Goal: Transaction & Acquisition: Purchase product/service

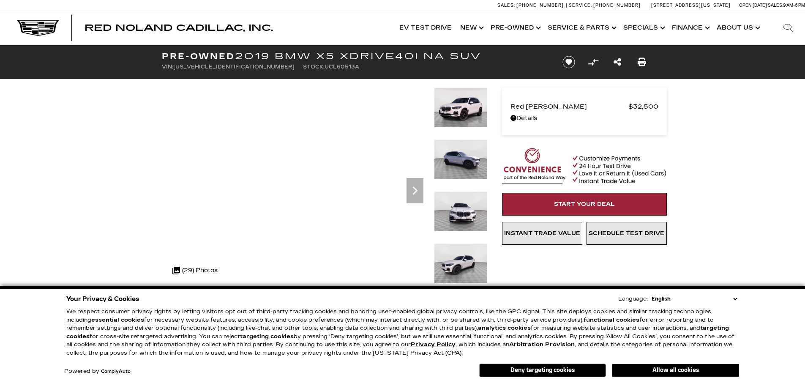
click at [153, 198] on div "360 WalkAround Powered By SpinCar" at bounding box center [318, 186] width 338 height 199
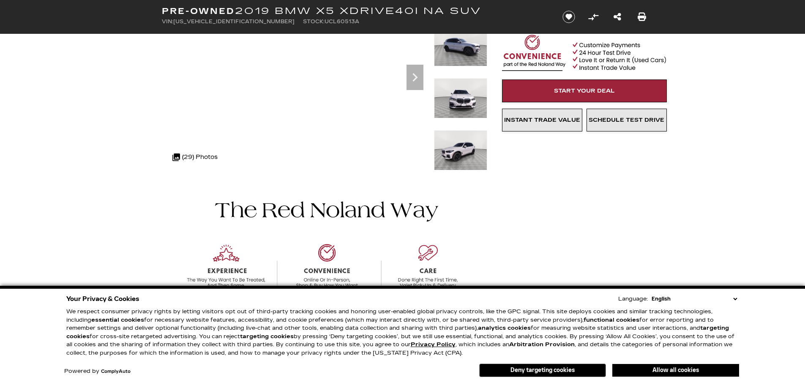
scroll to position [118, 0]
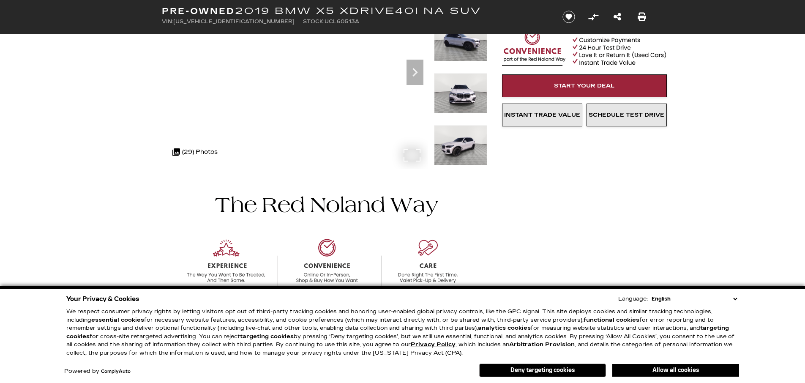
click at [239, 149] on div ".cls-1, .cls-3 { fill: #c50033; } .cls-1 { clip-rule: evenodd; } .cls-2 { clip-…" at bounding box center [205, 152] width 75 height 20
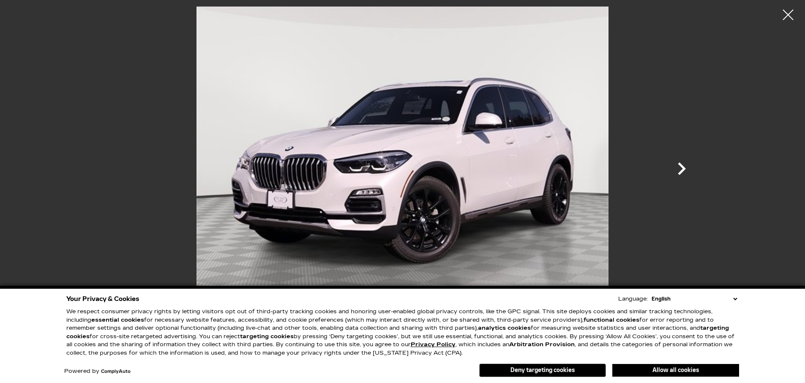
click at [681, 165] on icon "Next" at bounding box center [681, 168] width 8 height 13
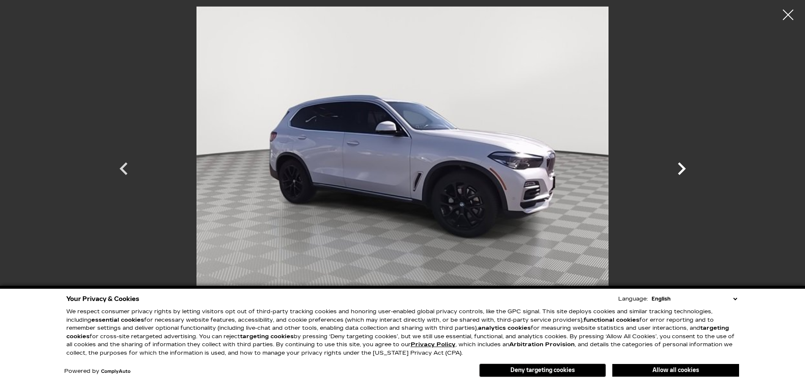
click at [681, 165] on icon "Next" at bounding box center [681, 168] width 8 height 13
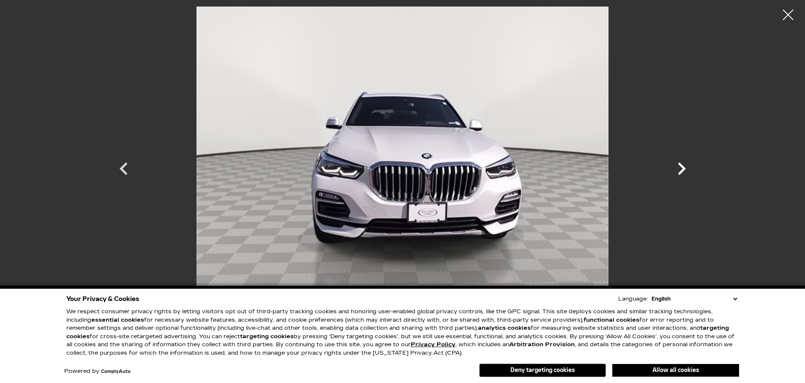
click at [681, 165] on icon "Next" at bounding box center [681, 168] width 8 height 13
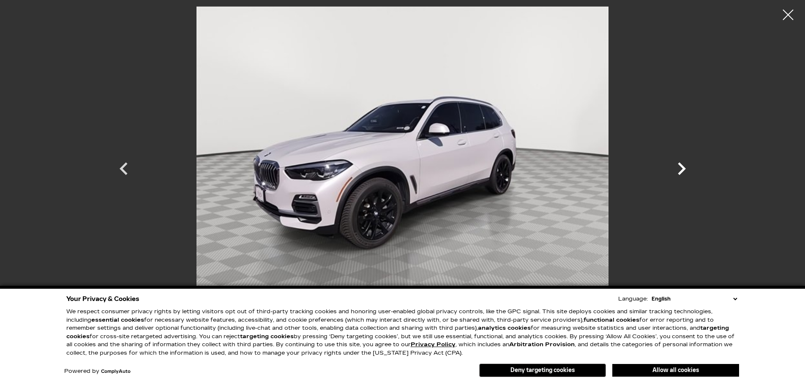
click at [681, 165] on icon "Next" at bounding box center [681, 168] width 8 height 13
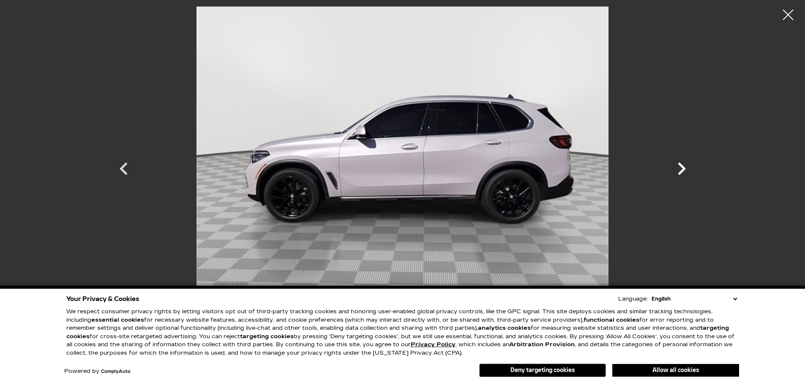
click at [681, 165] on icon "Next" at bounding box center [681, 168] width 8 height 13
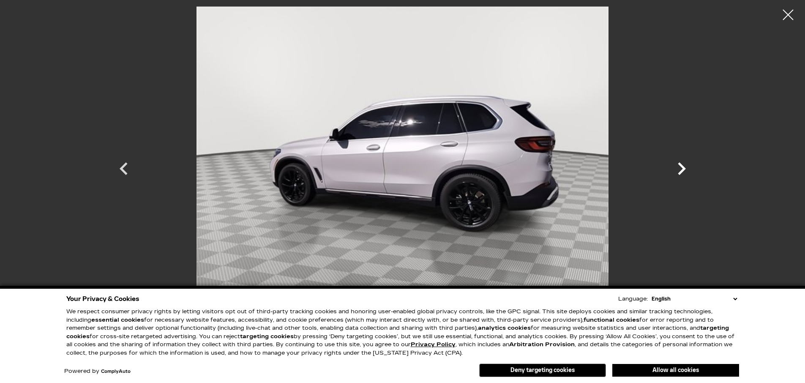
click at [681, 165] on icon "Next" at bounding box center [681, 168] width 8 height 13
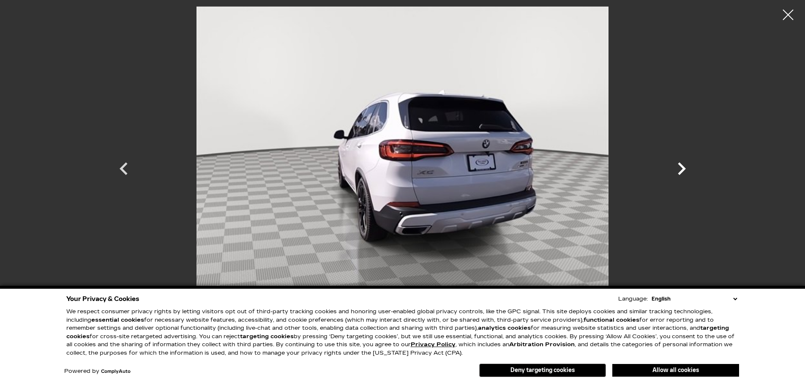
click at [682, 168] on icon "Next" at bounding box center [681, 168] width 8 height 13
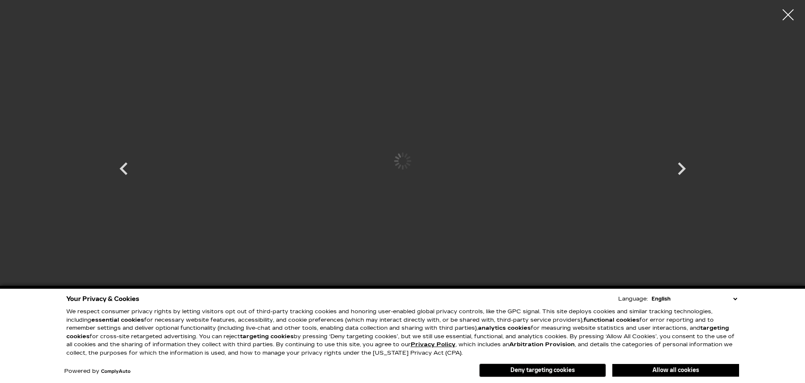
click at [789, 12] on div at bounding box center [788, 15] width 22 height 22
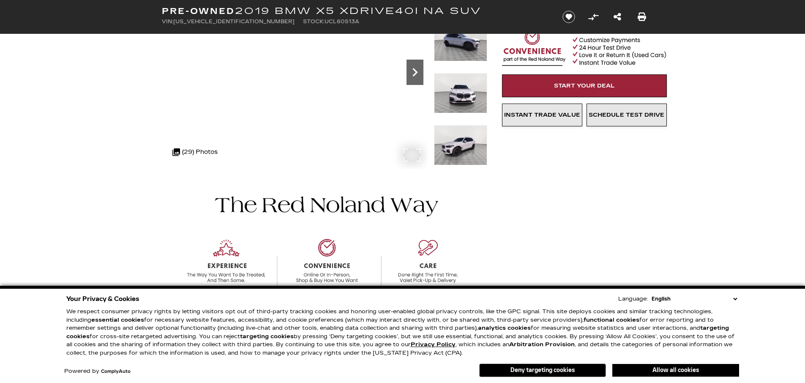
click at [417, 71] on icon "Next" at bounding box center [414, 72] width 17 height 17
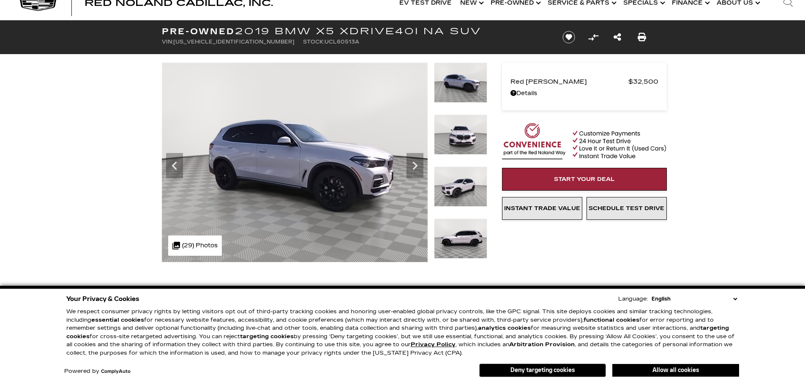
scroll to position [26, 0]
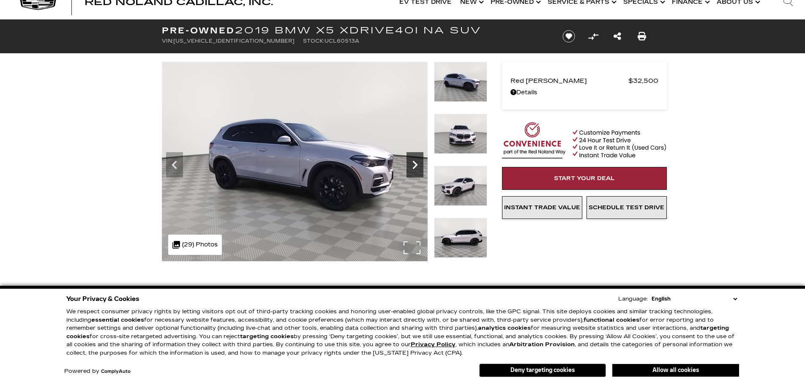
click at [416, 165] on icon "Next" at bounding box center [414, 164] width 5 height 8
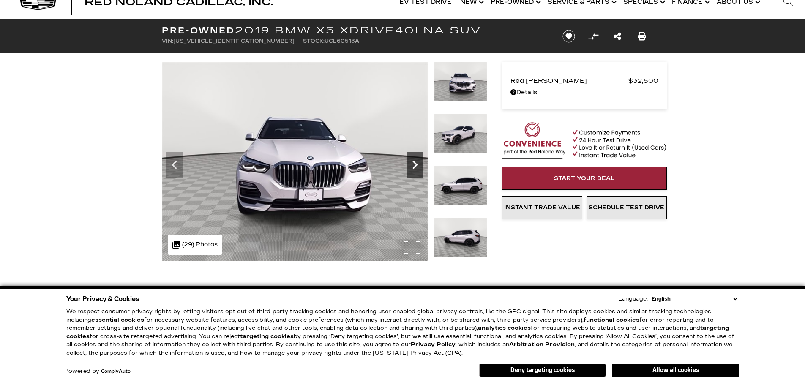
click at [417, 165] on icon "Next" at bounding box center [414, 164] width 17 height 17
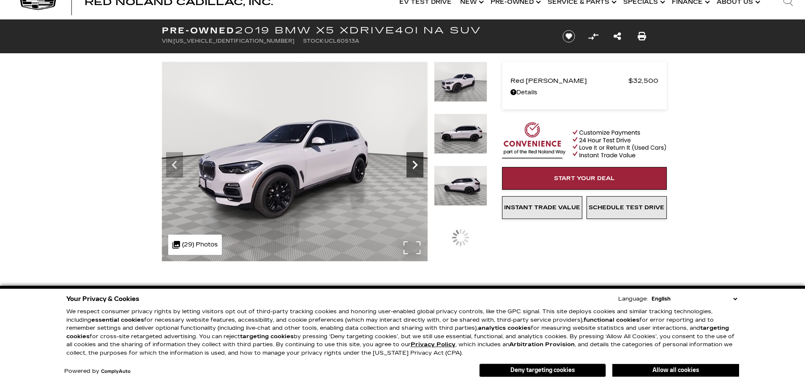
click at [417, 165] on icon "Next" at bounding box center [414, 164] width 17 height 17
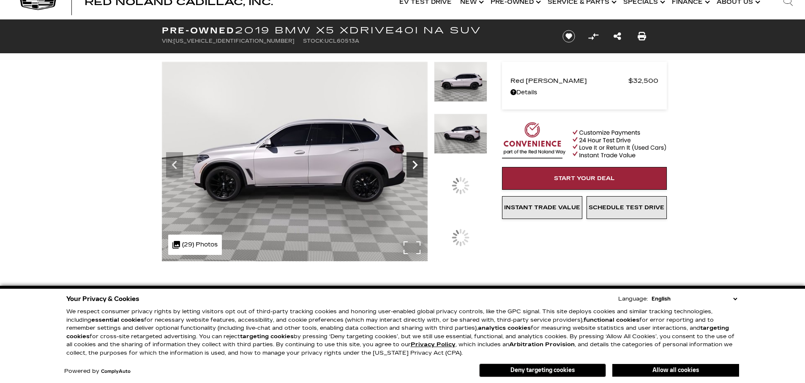
click at [417, 165] on icon "Next" at bounding box center [414, 164] width 17 height 17
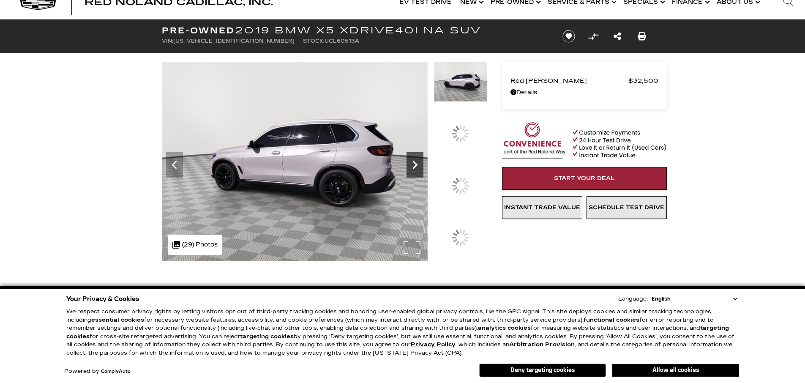
click at [417, 165] on icon "Next" at bounding box center [414, 164] width 17 height 17
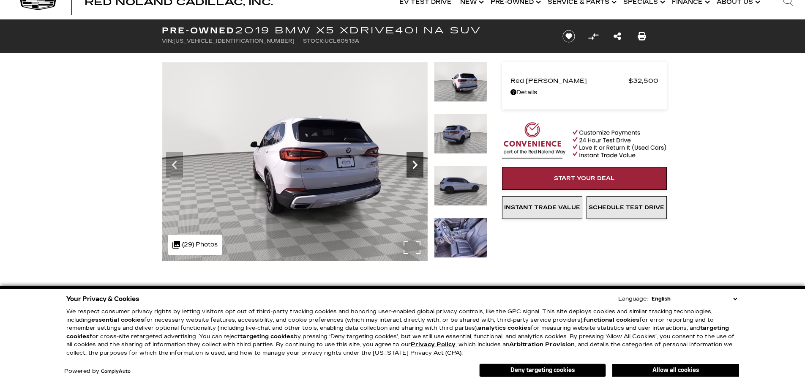
click at [416, 164] on icon "Next" at bounding box center [414, 164] width 5 height 8
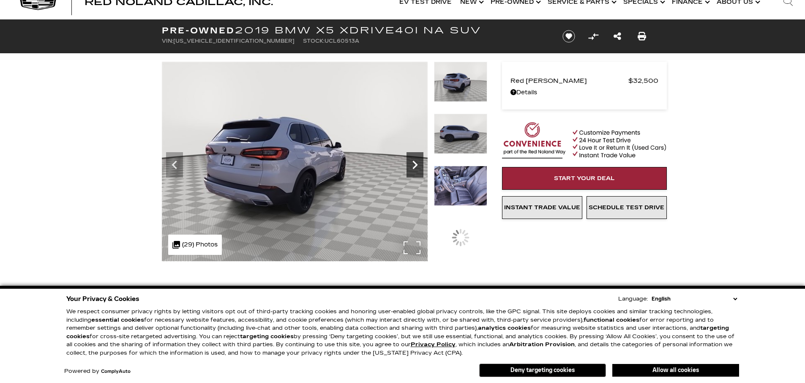
click at [416, 164] on icon "Next" at bounding box center [414, 164] width 5 height 8
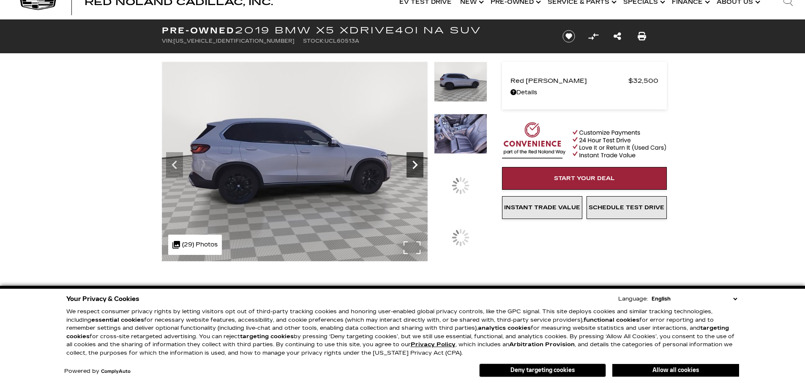
click at [416, 164] on icon "Next" at bounding box center [414, 164] width 5 height 8
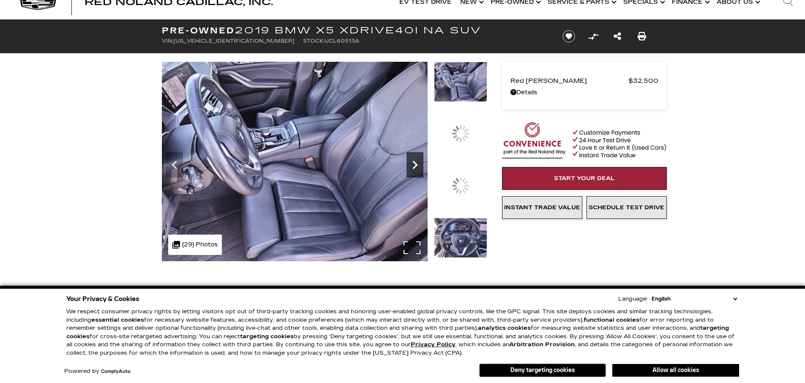
click at [416, 164] on icon "Next" at bounding box center [414, 164] width 5 height 8
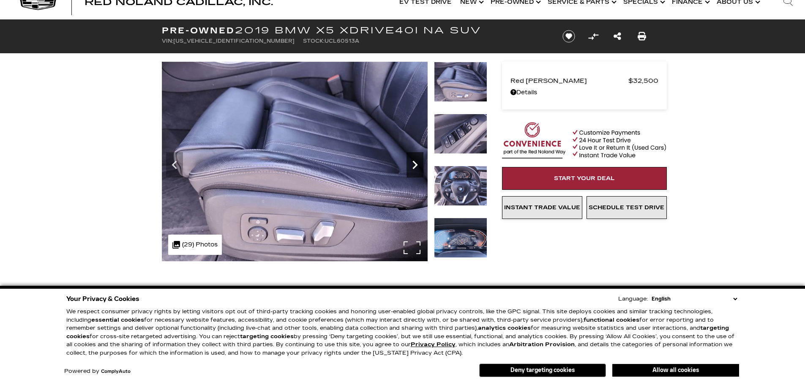
click at [416, 164] on icon "Next" at bounding box center [414, 164] width 5 height 8
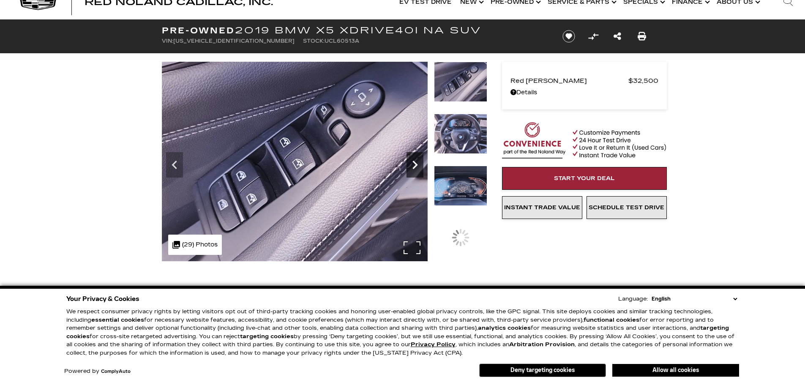
click at [416, 164] on icon "Next" at bounding box center [414, 164] width 5 height 8
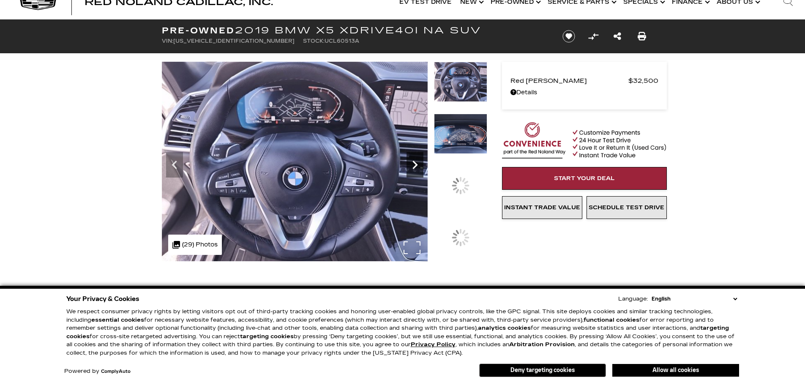
click at [416, 164] on icon "Next" at bounding box center [414, 164] width 5 height 8
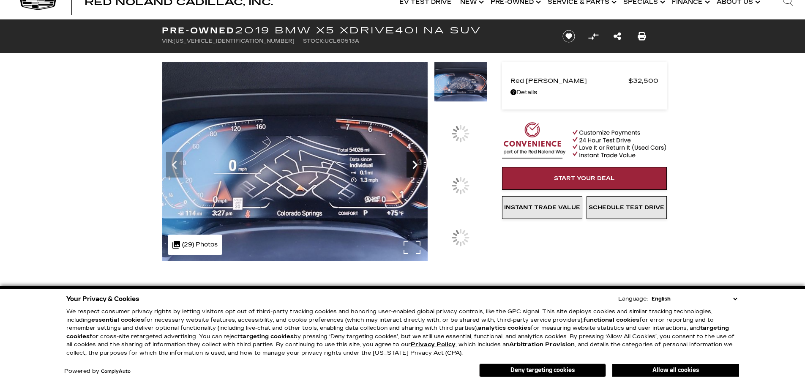
click at [416, 164] on icon "Next" at bounding box center [414, 164] width 5 height 8
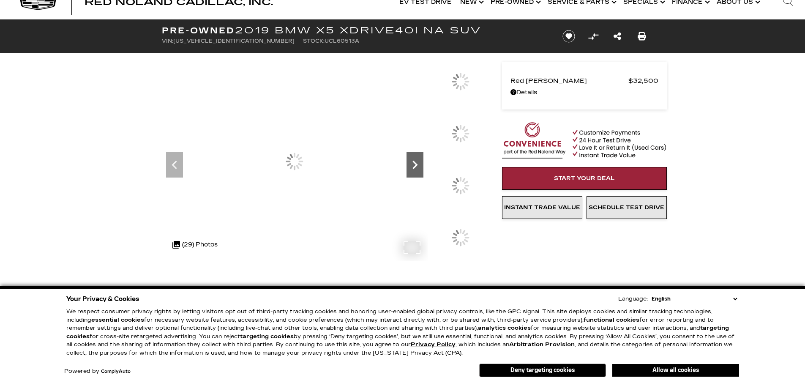
click at [416, 164] on icon "Next" at bounding box center [414, 164] width 5 height 8
click at [177, 162] on icon "Previous" at bounding box center [174, 164] width 17 height 17
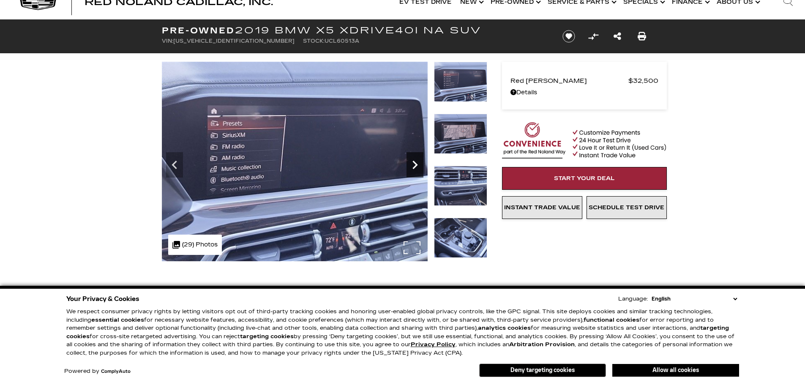
click at [417, 164] on icon "Next" at bounding box center [414, 164] width 17 height 17
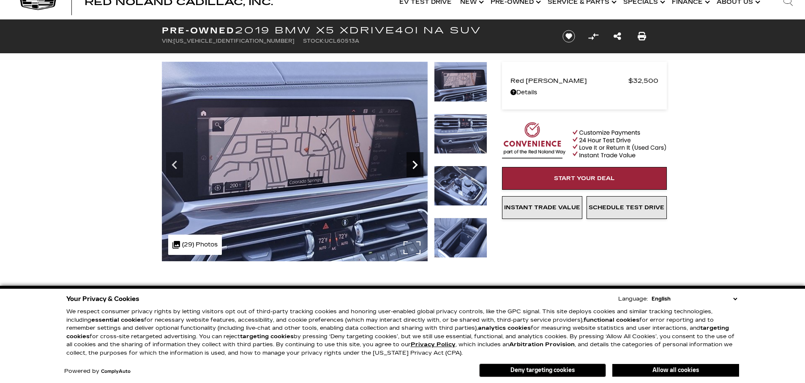
click at [417, 164] on icon "Next" at bounding box center [414, 164] width 17 height 17
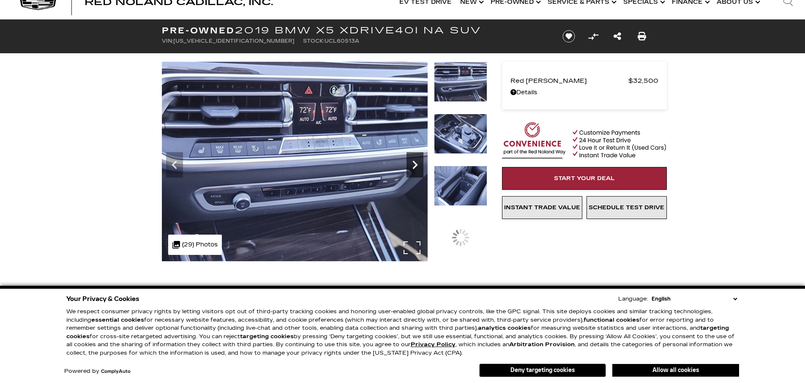
click at [417, 164] on icon "Next" at bounding box center [414, 164] width 17 height 17
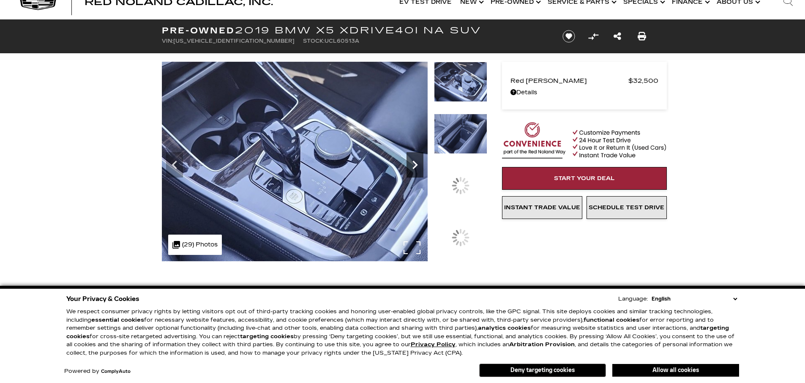
click at [417, 164] on icon "Next" at bounding box center [414, 164] width 17 height 17
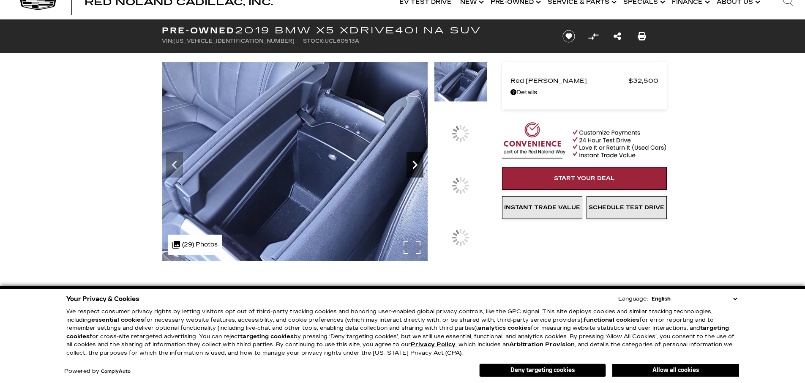
click at [417, 164] on icon "Next" at bounding box center [414, 164] width 17 height 17
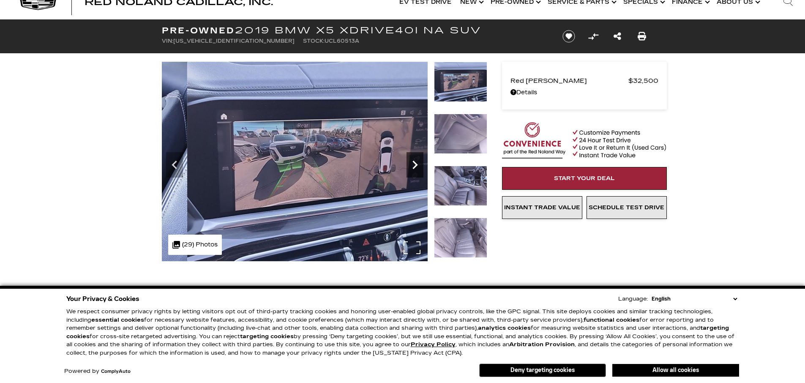
click at [473, 184] on div "360 WalkAround Powered By SpinCar" at bounding box center [324, 161] width 325 height 199
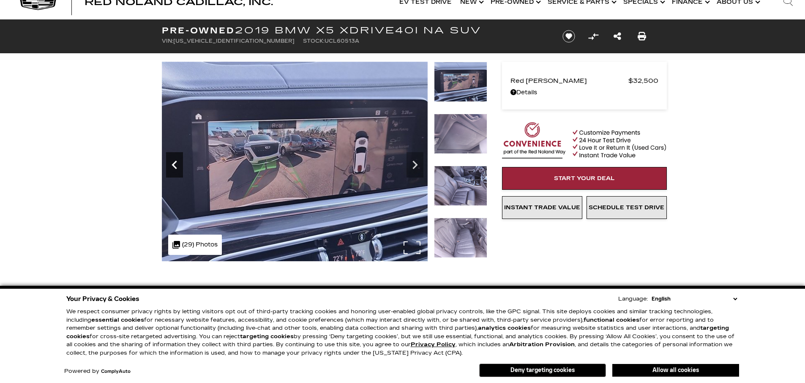
click at [179, 168] on icon "Previous" at bounding box center [174, 164] width 17 height 17
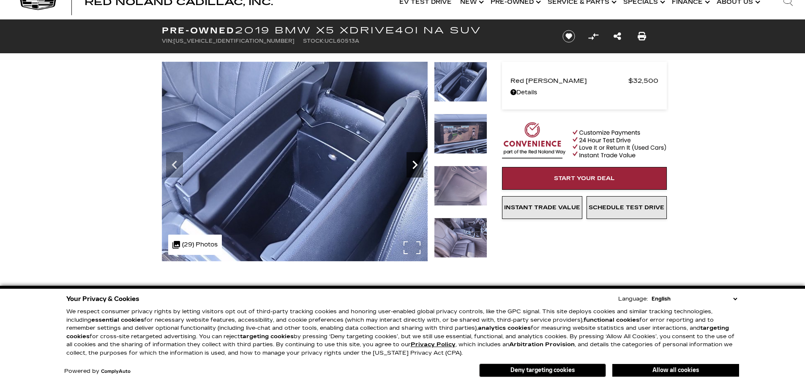
click at [411, 166] on icon "Next" at bounding box center [414, 164] width 17 height 17
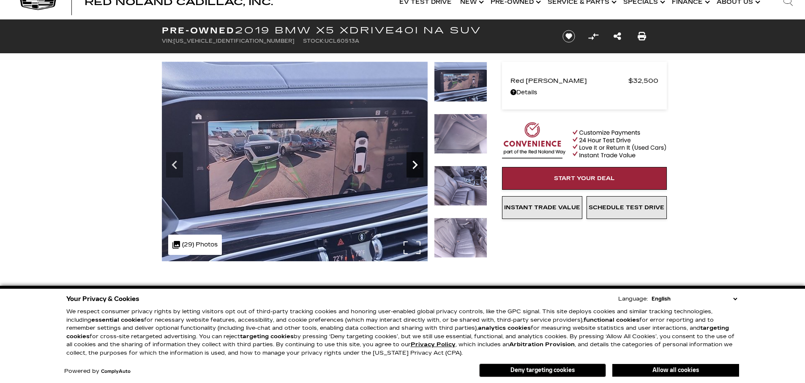
click at [411, 166] on icon "Next" at bounding box center [414, 164] width 17 height 17
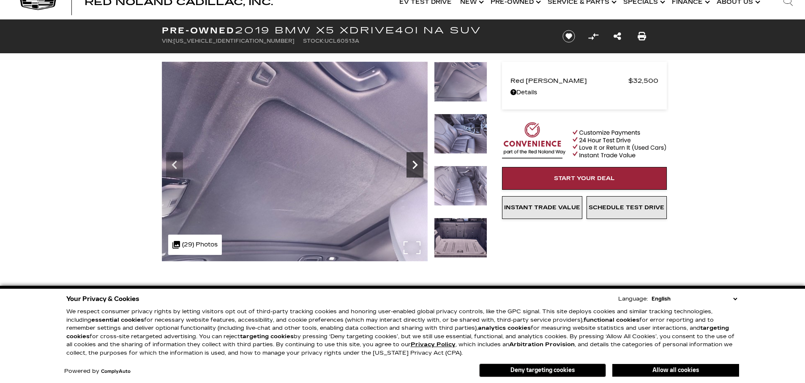
click at [416, 164] on icon "Next" at bounding box center [414, 164] width 5 height 8
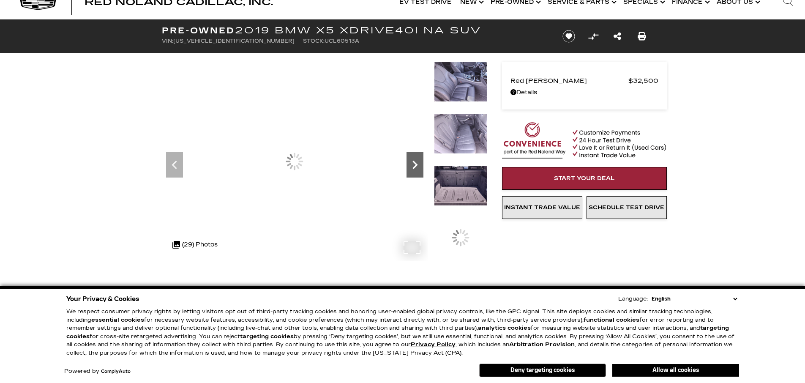
click at [415, 160] on icon "Next" at bounding box center [414, 164] width 17 height 17
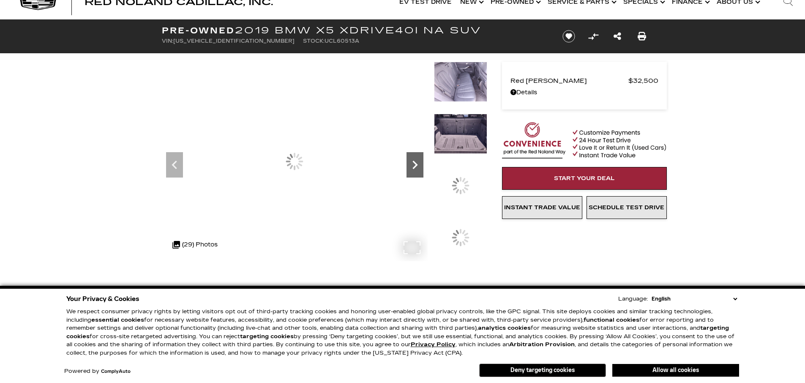
click at [415, 160] on icon "Next" at bounding box center [414, 164] width 17 height 17
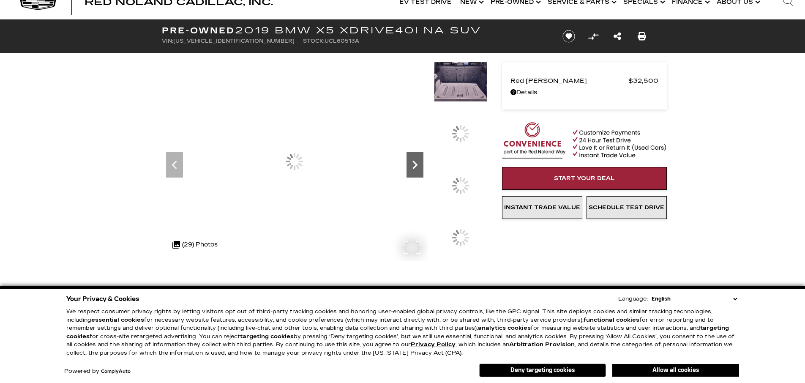
click at [415, 160] on icon "Next" at bounding box center [414, 164] width 17 height 17
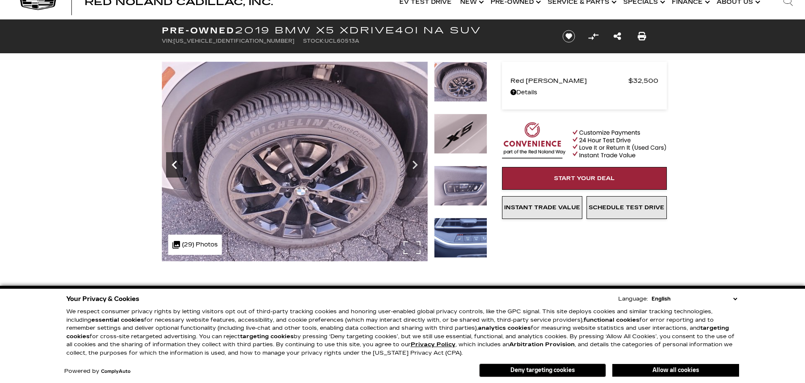
click at [174, 164] on icon "Previous" at bounding box center [174, 164] width 17 height 17
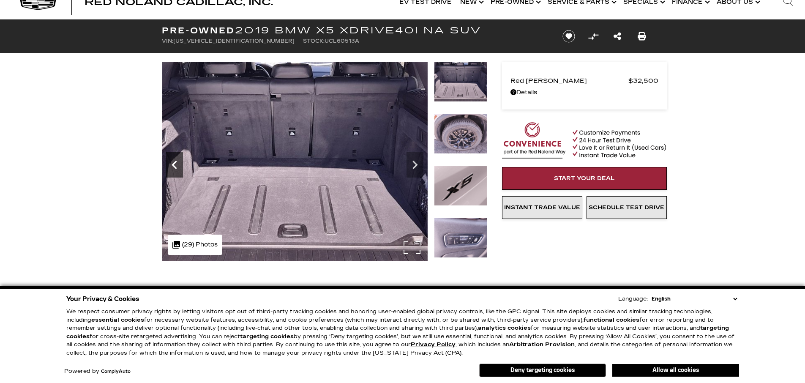
click at [174, 164] on icon "Previous" at bounding box center [174, 164] width 17 height 17
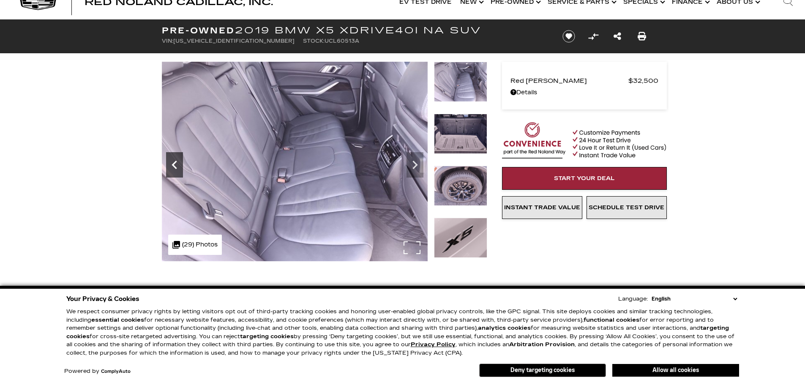
click at [174, 164] on icon "Previous" at bounding box center [174, 164] width 17 height 17
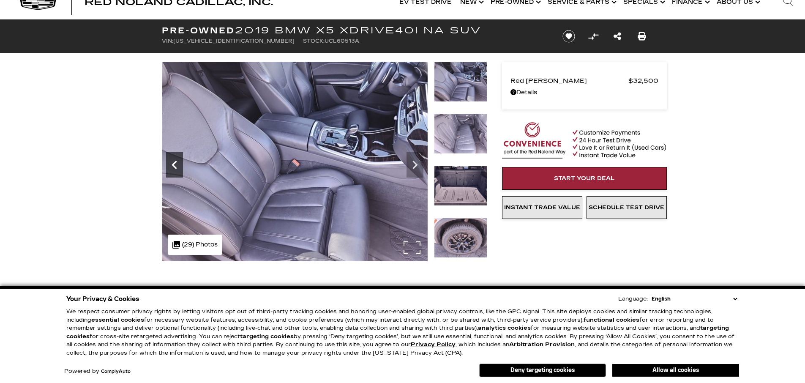
click at [174, 164] on icon "Previous" at bounding box center [174, 164] width 17 height 17
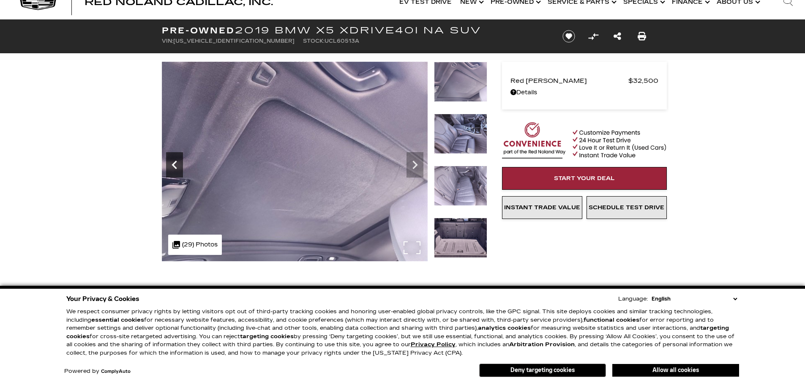
click at [174, 164] on icon "Previous" at bounding box center [174, 164] width 17 height 17
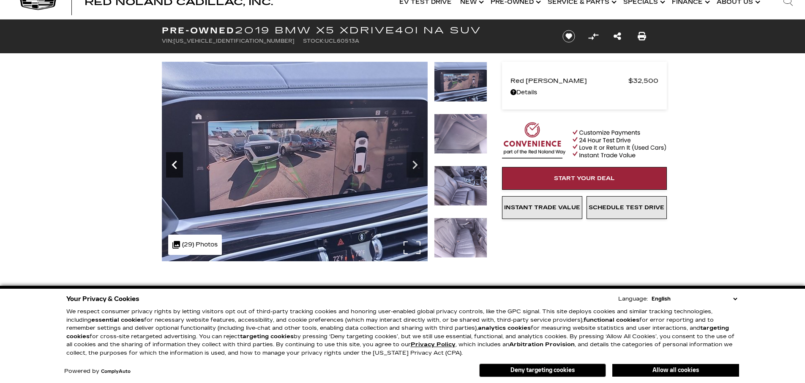
click at [174, 164] on icon "Previous" at bounding box center [174, 164] width 17 height 17
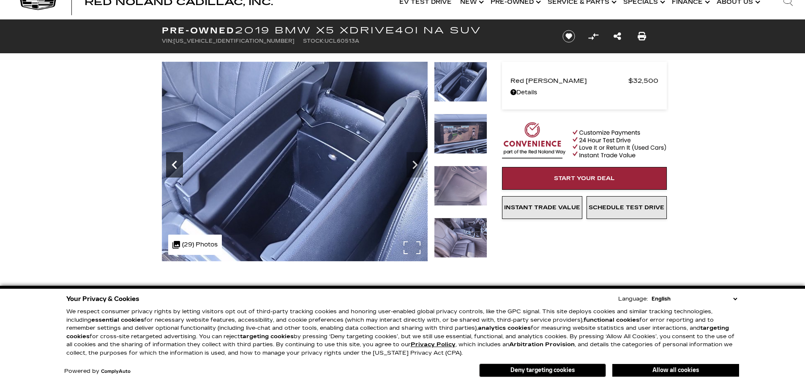
click at [174, 164] on icon "Previous" at bounding box center [174, 164] width 17 height 17
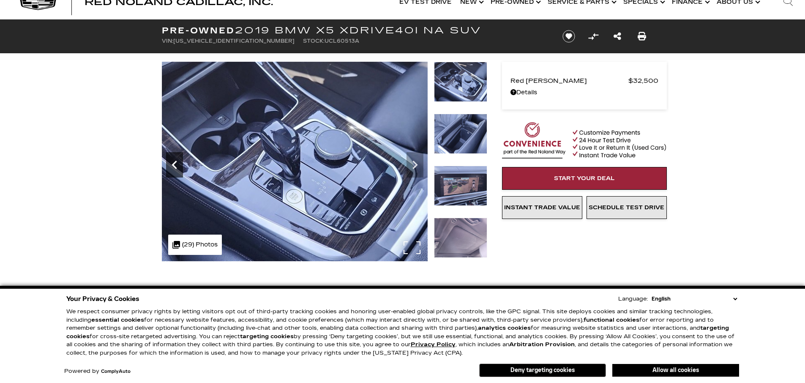
click at [174, 164] on icon "Previous" at bounding box center [174, 164] width 17 height 17
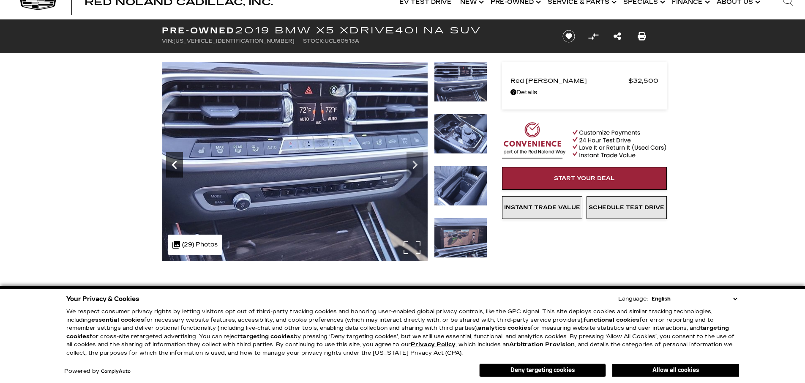
click at [174, 164] on icon "Previous" at bounding box center [174, 164] width 17 height 17
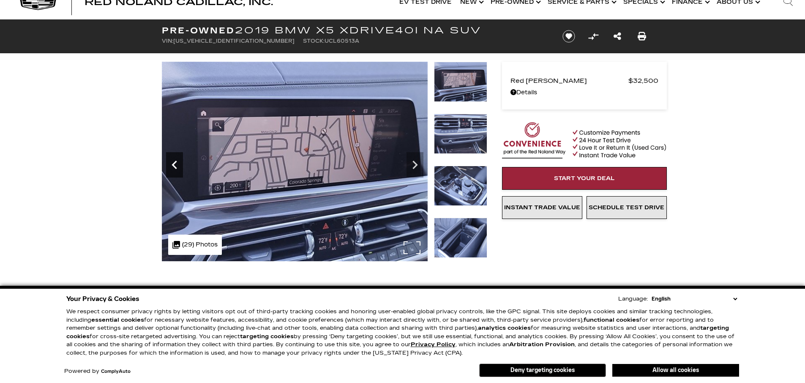
click at [174, 164] on icon "Previous" at bounding box center [174, 164] width 17 height 17
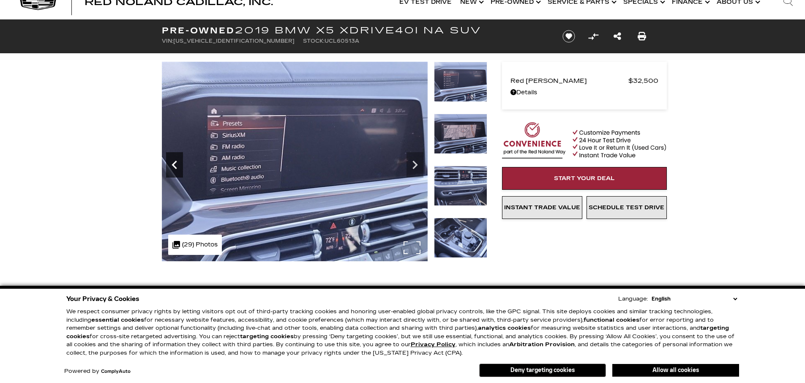
click at [174, 164] on icon "Previous" at bounding box center [174, 164] width 17 height 17
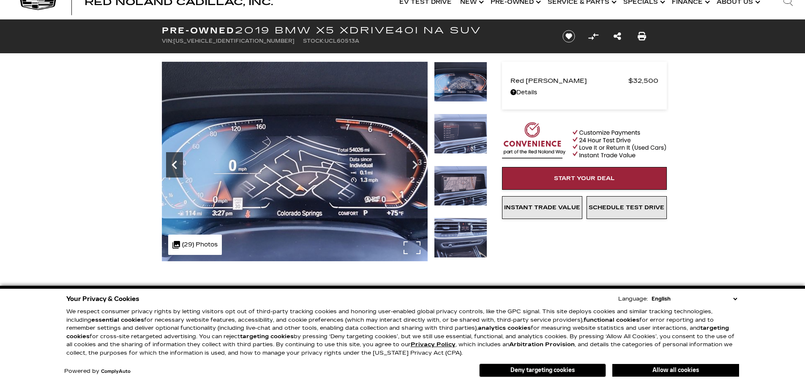
click at [174, 164] on icon "Previous" at bounding box center [174, 164] width 17 height 17
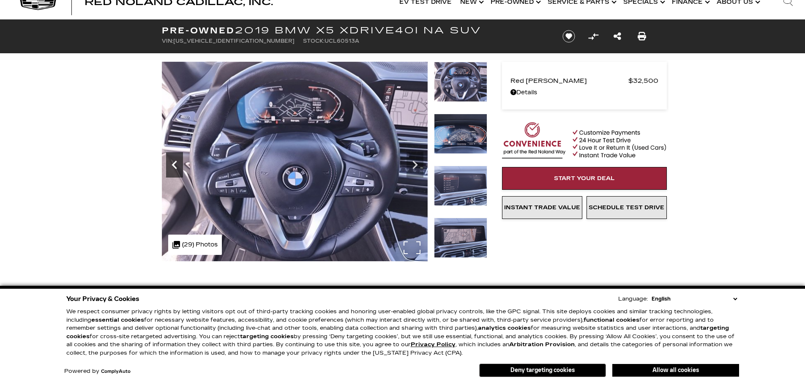
click at [174, 164] on icon "Previous" at bounding box center [174, 164] width 17 height 17
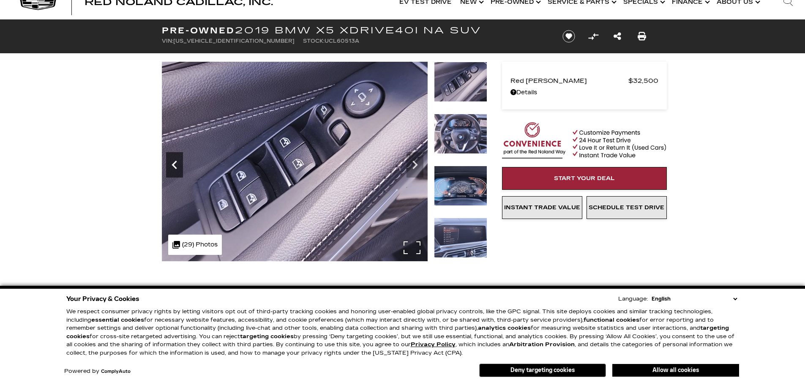
click at [174, 164] on icon "Previous" at bounding box center [174, 164] width 17 height 17
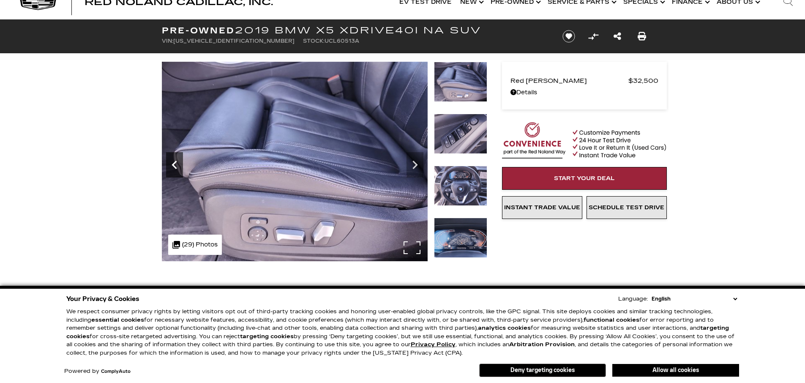
click at [174, 164] on icon "Previous" at bounding box center [174, 164] width 17 height 17
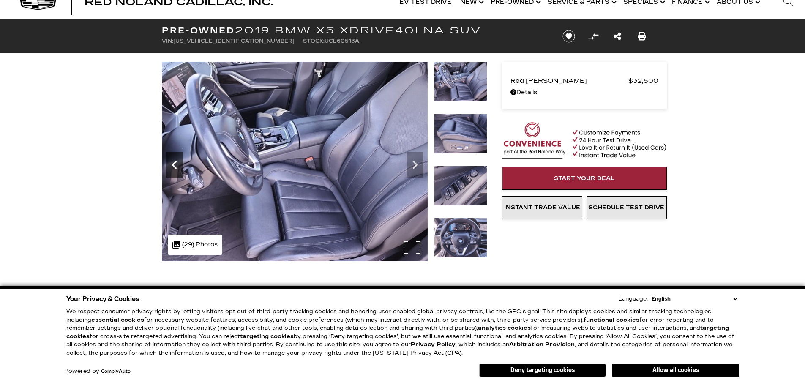
click at [174, 164] on icon "Previous" at bounding box center [174, 164] width 17 height 17
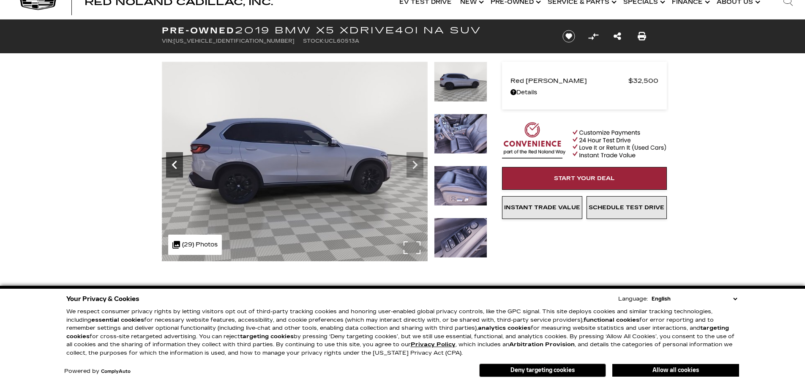
click at [174, 164] on icon "Previous" at bounding box center [174, 164] width 17 height 17
